Goal: Register for event/course

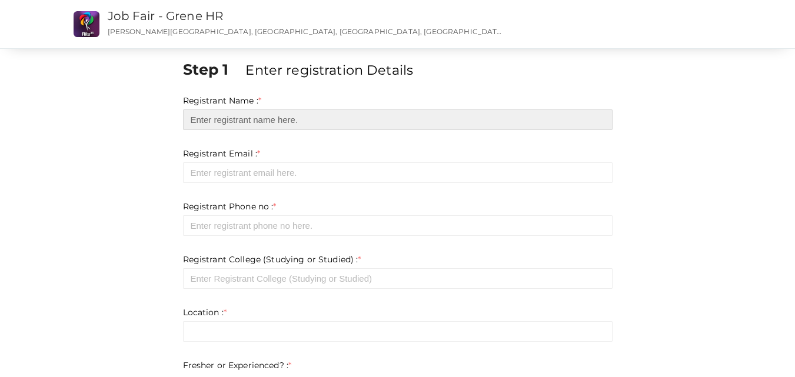
click at [260, 121] on input "text" at bounding box center [397, 119] width 429 height 21
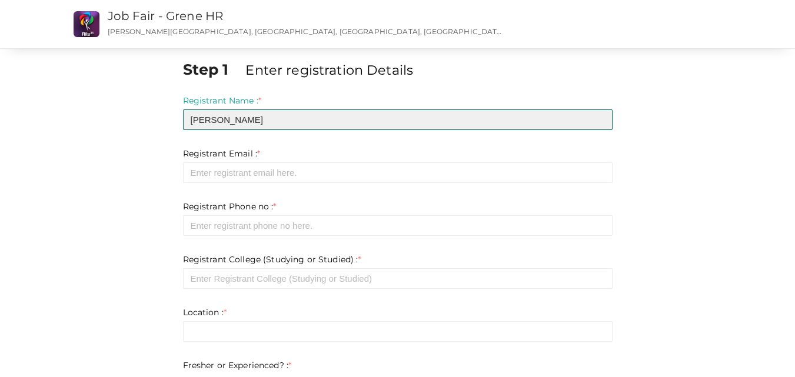
type input "[PERSON_NAME]"
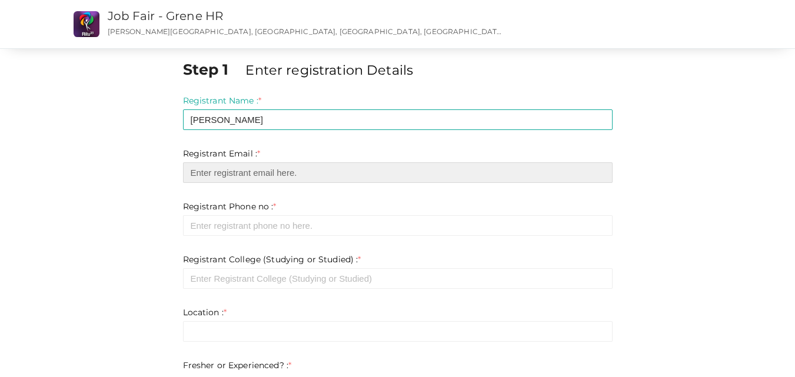
click at [249, 168] on input "email" at bounding box center [397, 172] width 429 height 21
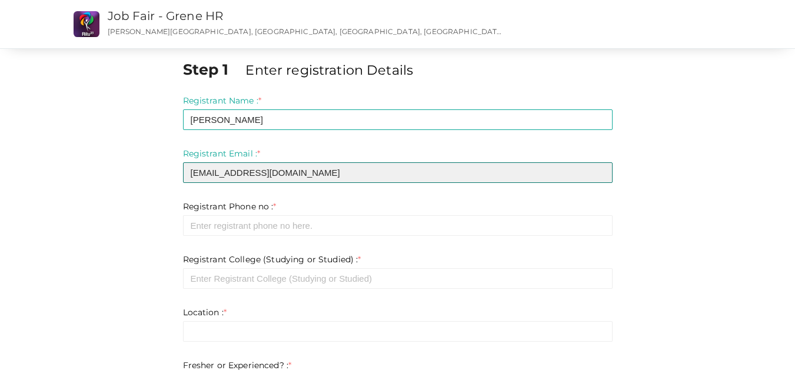
type input "[EMAIL_ADDRESS][DOMAIN_NAME]"
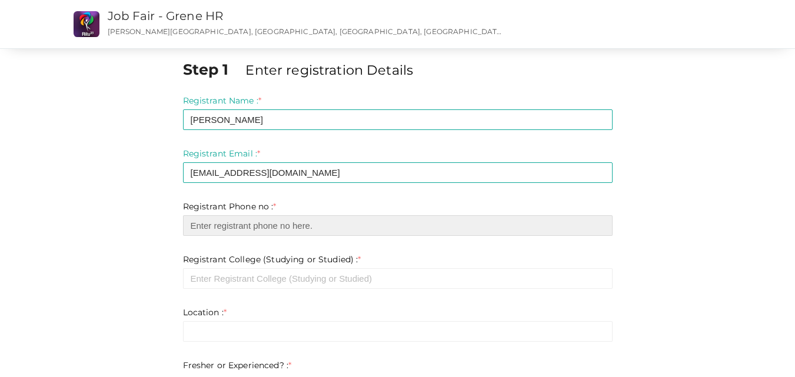
click at [253, 225] on input "number" at bounding box center [397, 225] width 429 height 21
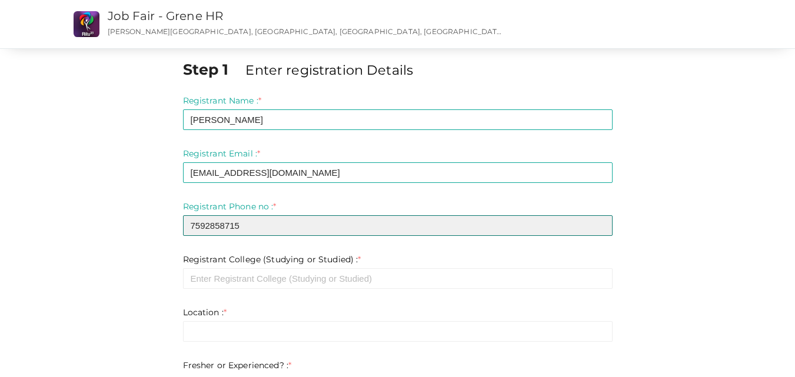
type input "7592858715"
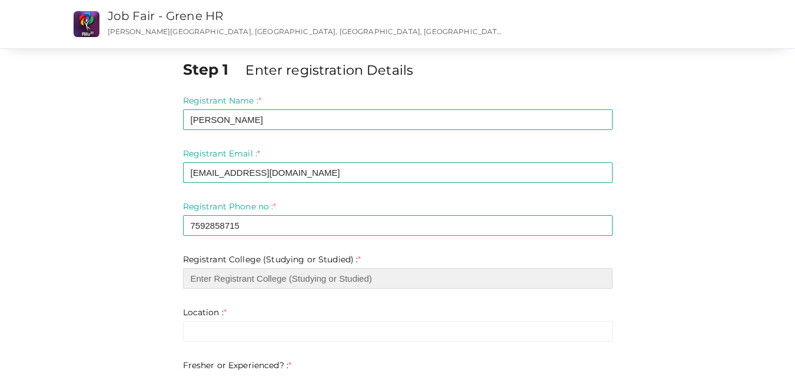
click at [270, 278] on input "text" at bounding box center [397, 278] width 429 height 21
type input "m"
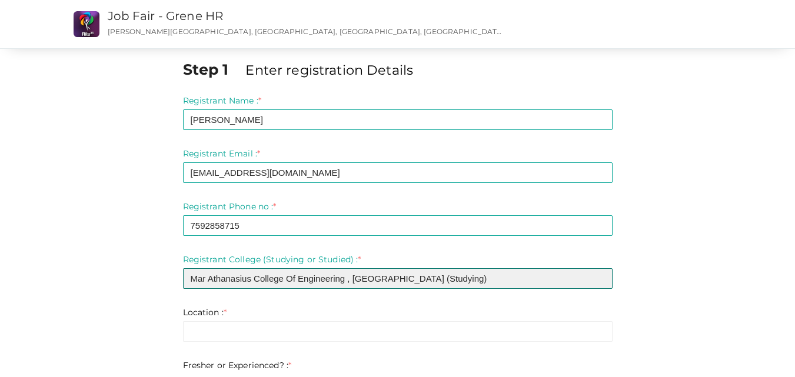
type input "Mar Athanasius College Of Engineering , [GEOGRAPHIC_DATA] (Studying)"
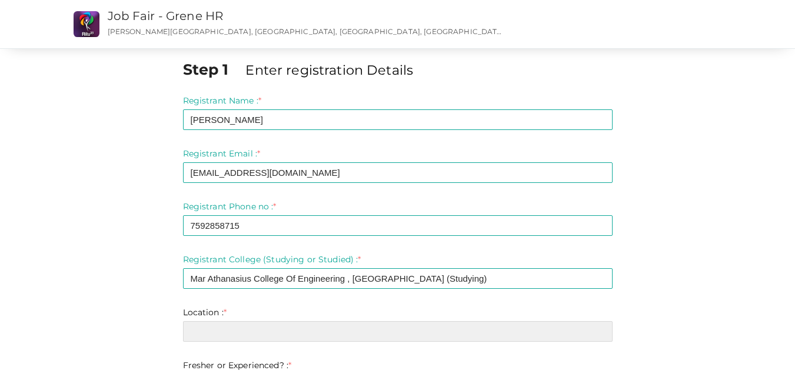
click at [291, 335] on input "text" at bounding box center [397, 331] width 429 height 21
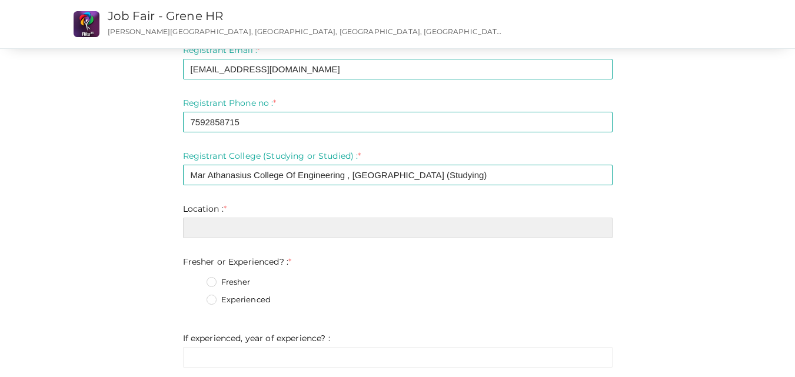
scroll to position [118, 0]
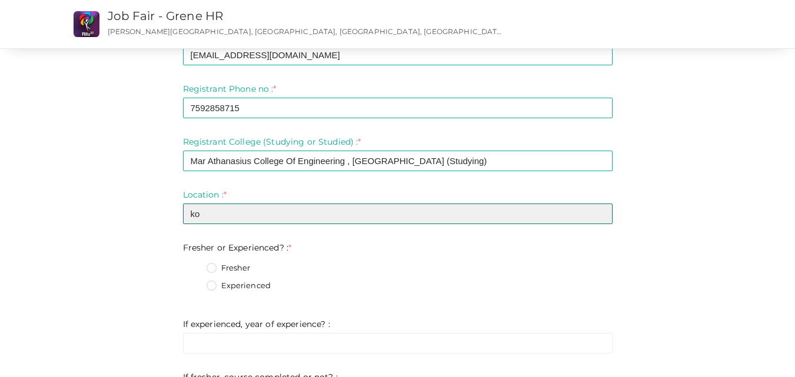
type input "k"
type input "Kothamangalam"
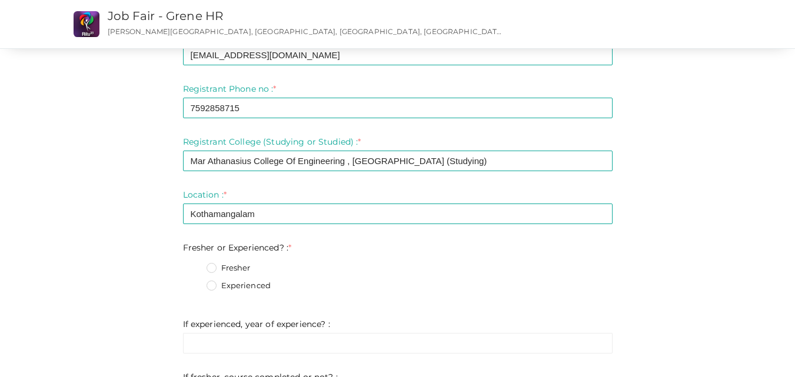
click at [213, 266] on label "Fresher" at bounding box center [228, 268] width 44 height 12
click at [195, 265] on Experienced\?\+0 "Fresher" at bounding box center [195, 265] width 0 height 0
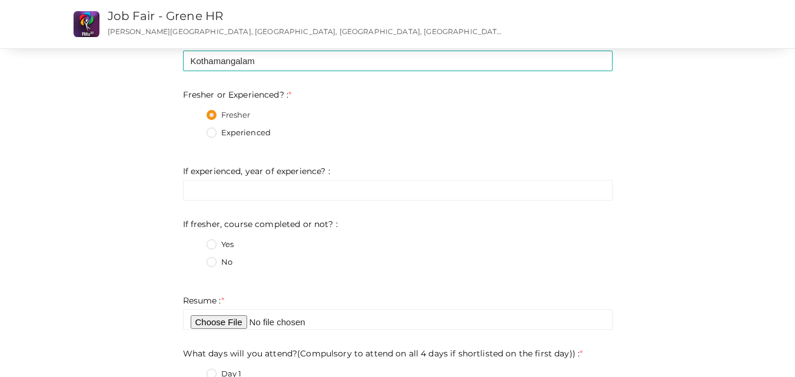
scroll to position [282, 0]
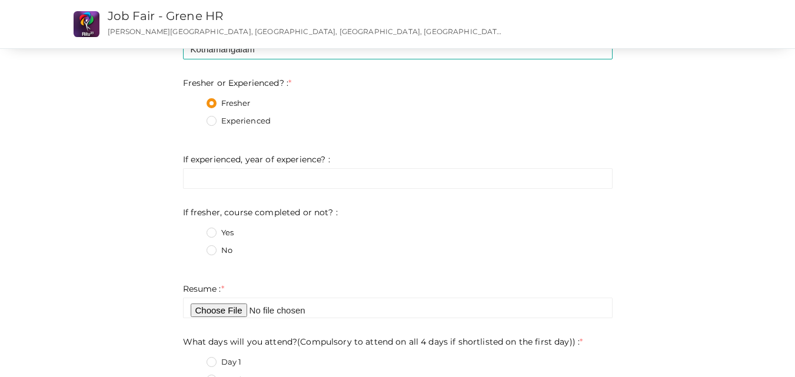
click at [213, 251] on label "No" at bounding box center [219, 251] width 26 height 12
click at [195, 247] on not\?\+1 "No" at bounding box center [195, 247] width 0 height 0
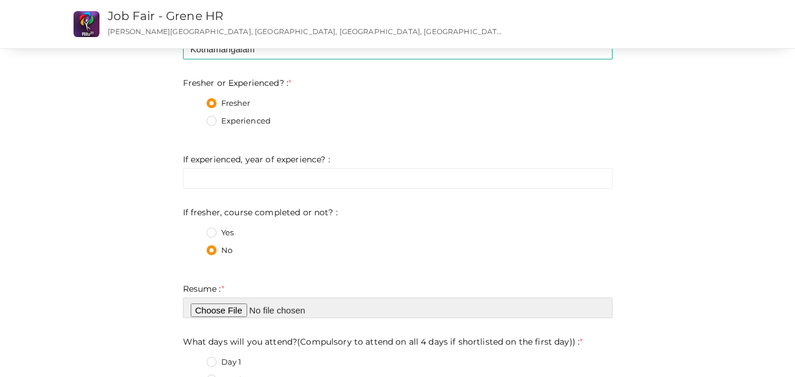
click at [238, 311] on input "file" at bounding box center [397, 308] width 429 height 21
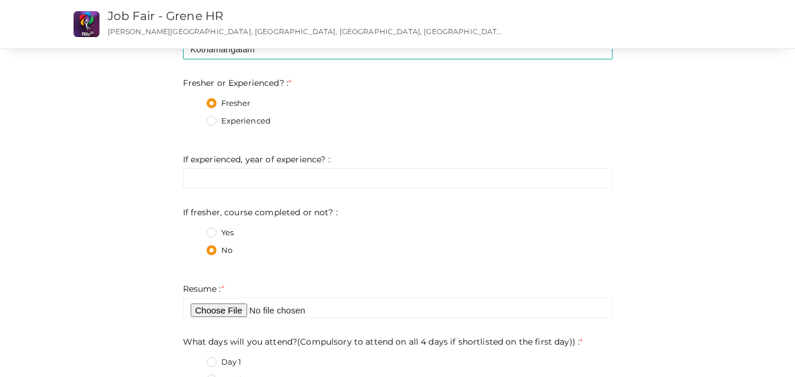
click at [212, 250] on label "No" at bounding box center [219, 251] width 26 height 12
click at [195, 247] on not\?\+1 "No" at bounding box center [195, 247] width 0 height 0
click at [211, 232] on label "Yes" at bounding box center [219, 233] width 27 height 12
click at [195, 229] on not\?\+0 "Yes" at bounding box center [195, 229] width 0 height 0
click at [212, 247] on label "No" at bounding box center [219, 251] width 26 height 12
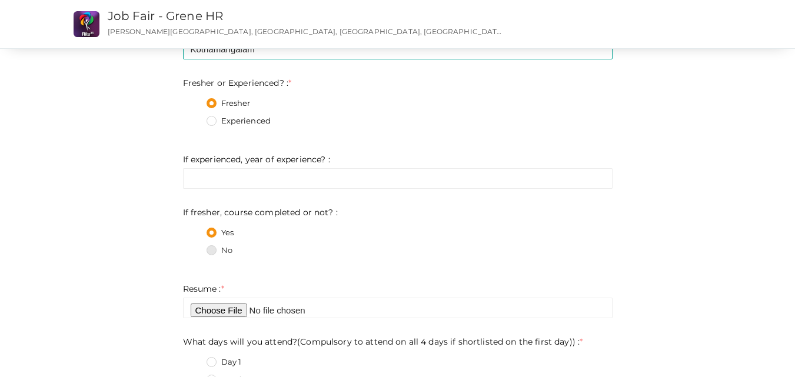
click at [195, 247] on not\?\+1 "No" at bounding box center [195, 247] width 0 height 0
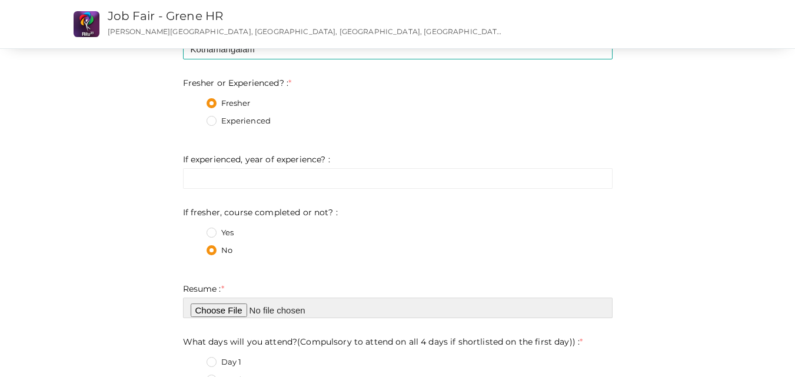
click at [214, 308] on input "file" at bounding box center [397, 308] width 429 height 21
type input "C:\fakepath\benzila benny resume.jpg"
click at [240, 312] on input "file" at bounding box center [397, 308] width 429 height 21
click at [228, 308] on input "file" at bounding box center [397, 308] width 429 height 21
type input "C:\fakepath\benzila benny resume.docx"
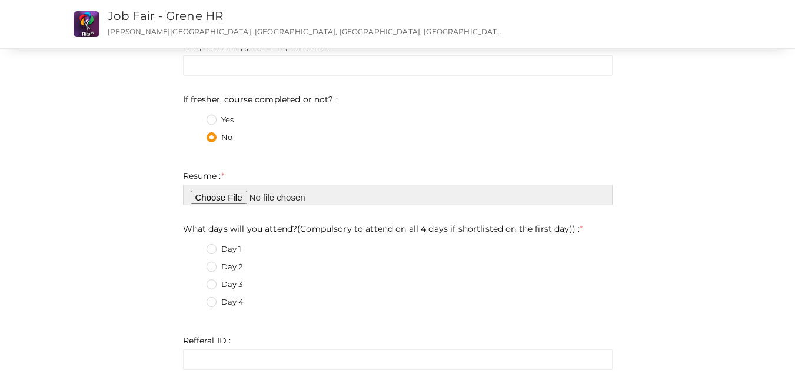
scroll to position [400, 0]
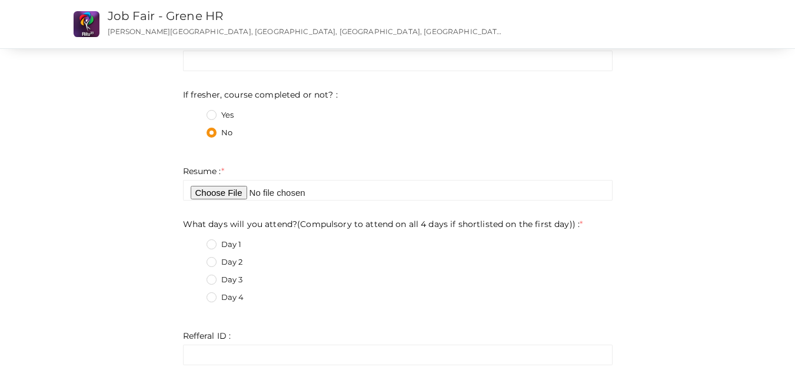
click at [212, 242] on label "Day 1" at bounding box center [223, 245] width 35 height 12
click at [195, 241] on day\)\)\+0 "Day 1" at bounding box center [195, 241] width 0 height 0
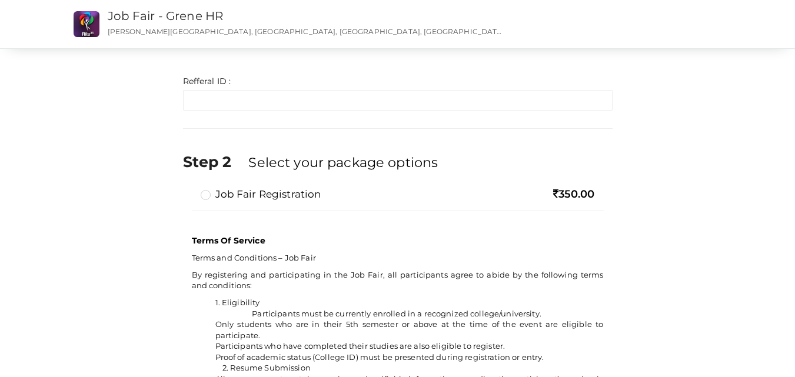
scroll to position [659, 0]
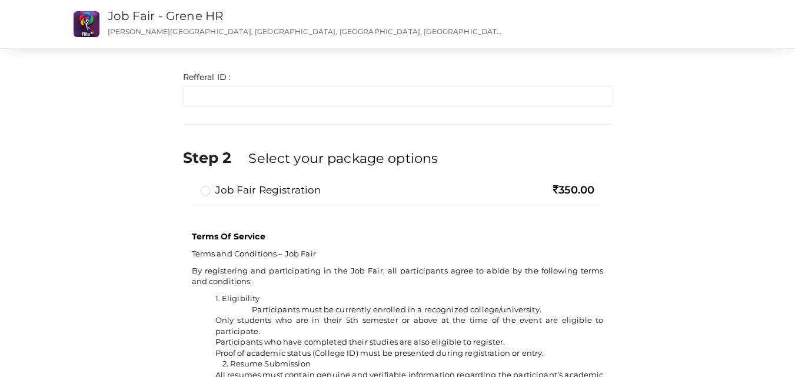
click at [208, 193] on label "Job Fair Registration" at bounding box center [261, 190] width 121 height 14
click at [189, 185] on input "Job Fair Registration" at bounding box center [189, 185] width 0 height 0
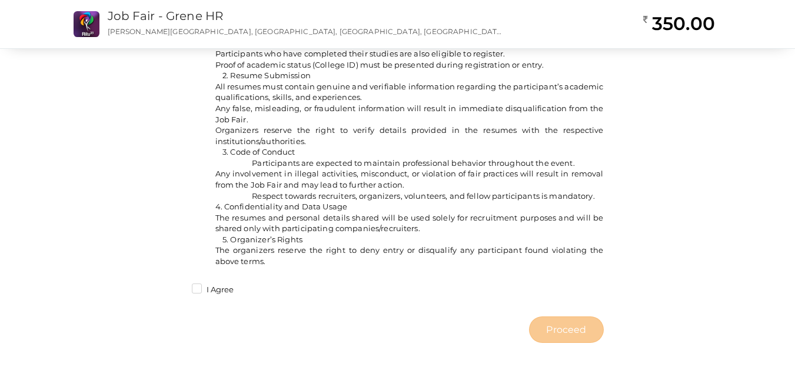
scroll to position [948, 0]
click at [198, 285] on label "I Agree" at bounding box center [213, 289] width 42 height 12
click at [180, 285] on input "I Agree" at bounding box center [180, 285] width 0 height 0
click at [556, 331] on span "Proceed" at bounding box center [566, 329] width 40 height 14
type input "N/A"
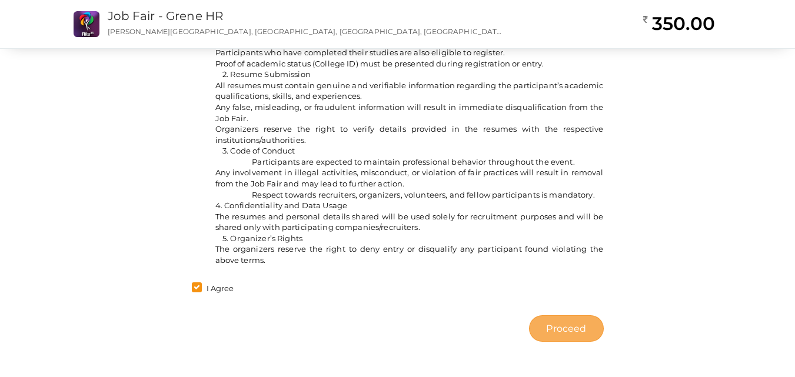
type input "N/A"
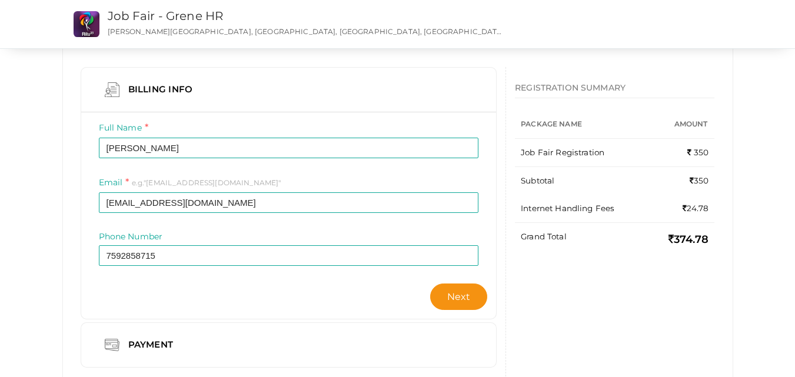
scroll to position [121, 0]
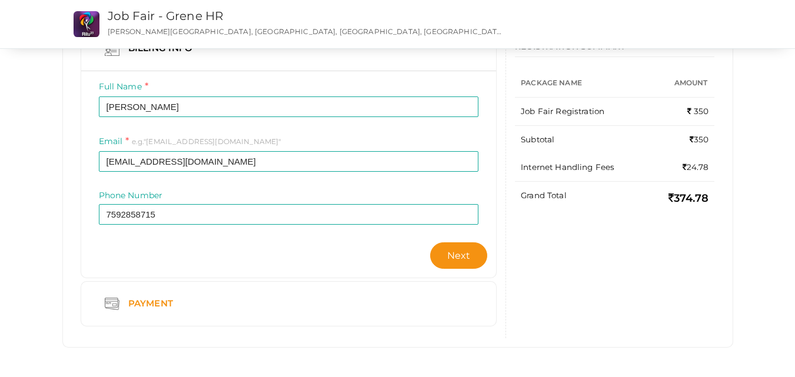
click at [123, 303] on div "Payment" at bounding box center [152, 303] width 66 height 15
click at [469, 249] on button "Next" at bounding box center [459, 255] width 58 height 26
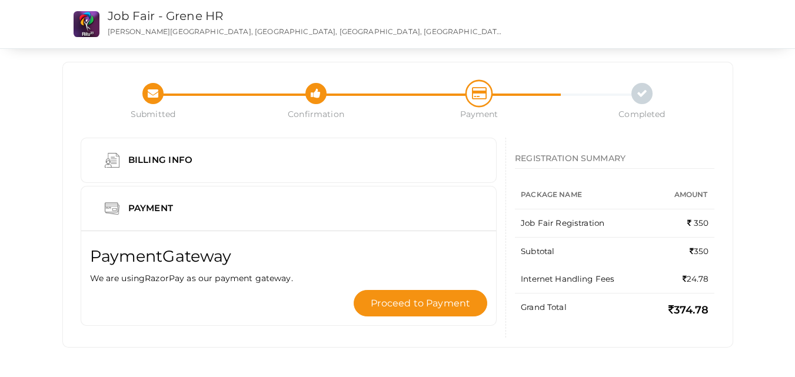
scroll to position [0, 0]
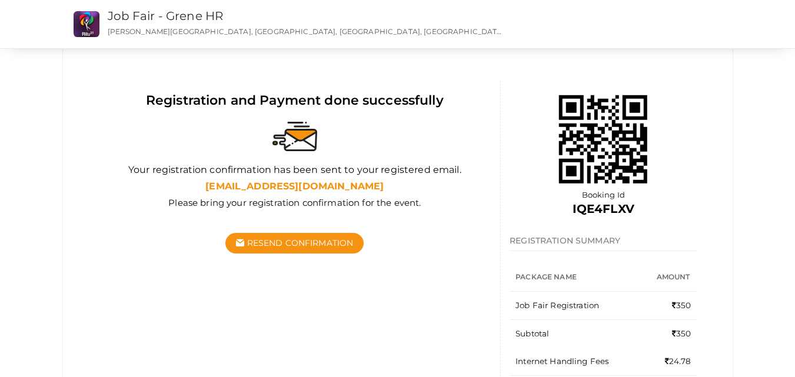
scroll to position [58, 0]
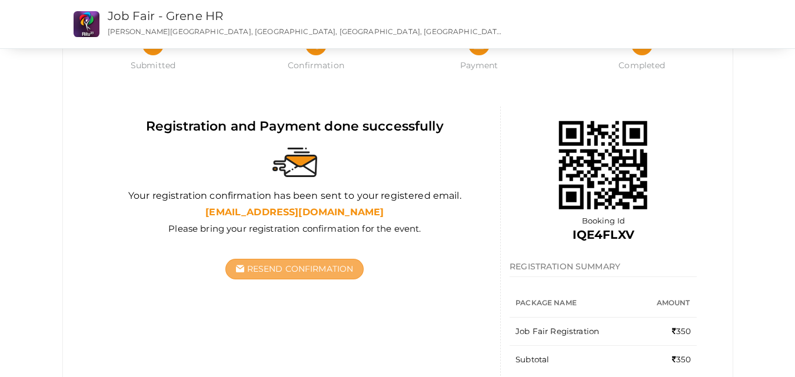
click at [295, 268] on span "Resend Confirmation" at bounding box center [300, 268] width 106 height 11
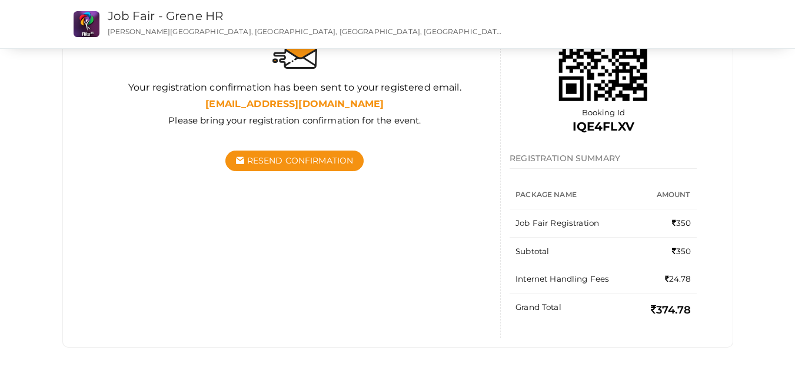
scroll to position [0, 0]
